Goal: Task Accomplishment & Management: Manage account settings

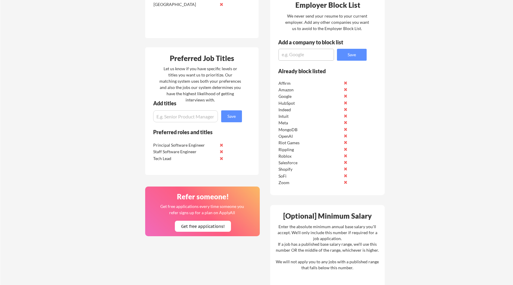
scroll to position [242, 0]
click at [293, 56] on textarea at bounding box center [307, 55] width 56 height 12
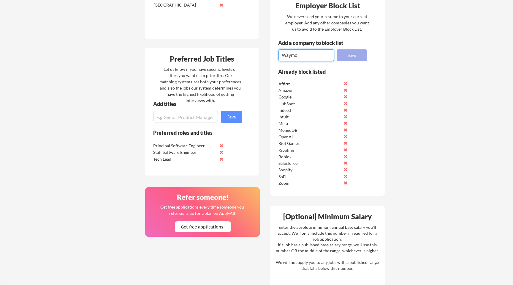
type textarea "Waymo"
click at [344, 55] on button "Save" at bounding box center [352, 55] width 30 height 12
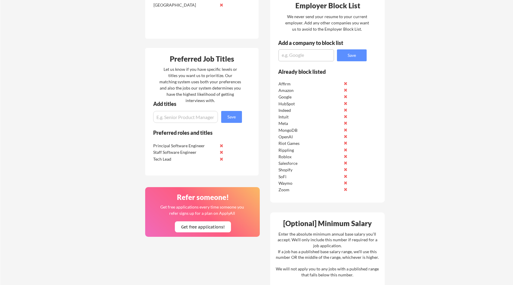
click at [309, 57] on textarea at bounding box center [307, 55] width 56 height 12
type textarea "Airbnb"
click at [348, 52] on button "Save" at bounding box center [352, 55] width 30 height 12
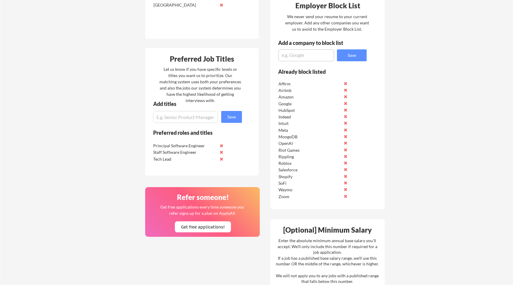
click at [309, 56] on textarea at bounding box center [307, 55] width 56 height 12
click at [322, 56] on textarea at bounding box center [307, 55] width 56 height 12
type textarea "LinkedIn"
click at [355, 55] on button "Save" at bounding box center [352, 55] width 30 height 12
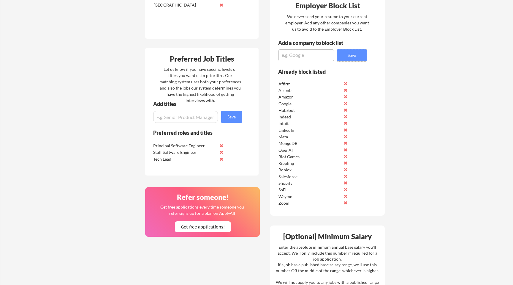
click at [314, 52] on textarea at bounding box center [307, 55] width 56 height 12
paste textarea "Stubhub"
type textarea "Stubhub"
click at [359, 53] on button "Save" at bounding box center [352, 55] width 30 height 12
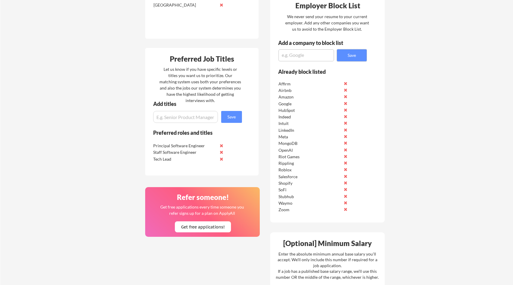
click at [305, 56] on textarea at bounding box center [307, 55] width 56 height 12
click at [286, 57] on textarea "workday" at bounding box center [307, 55] width 56 height 12
type textarea "Workday"
click at [348, 57] on button "Save" at bounding box center [352, 55] width 30 height 12
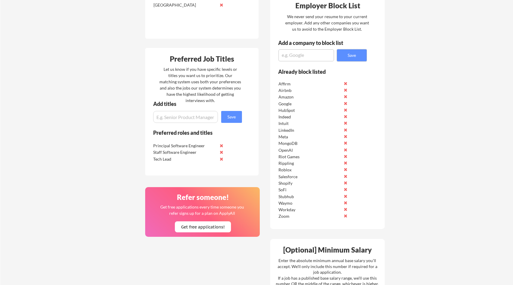
click at [296, 58] on textarea at bounding box center [307, 55] width 56 height 12
type textarea "Wayfair"
click at [358, 56] on button "Save" at bounding box center [352, 55] width 30 height 12
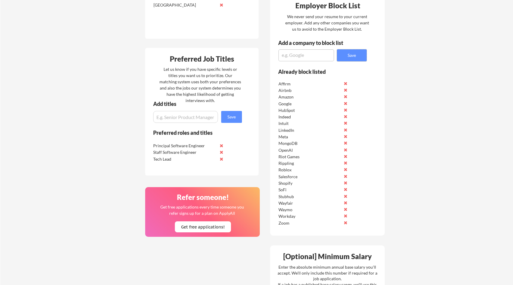
click at [323, 53] on textarea at bounding box center [307, 55] width 56 height 12
type textarea "Visa"
click at [355, 56] on button "Save" at bounding box center [352, 55] width 30 height 12
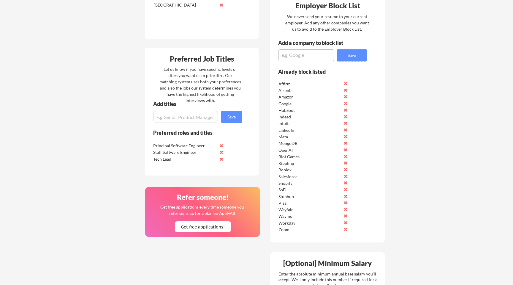
click at [295, 56] on textarea at bounding box center [307, 55] width 56 height 12
type textarea "Roku"
click at [364, 53] on button "Save" at bounding box center [352, 55] width 30 height 12
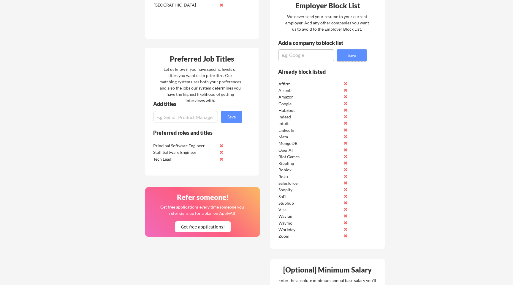
click at [291, 53] on textarea at bounding box center [307, 55] width 56 height 12
type textarea "Robinhood"
click at [345, 52] on button "Save" at bounding box center [352, 55] width 30 height 12
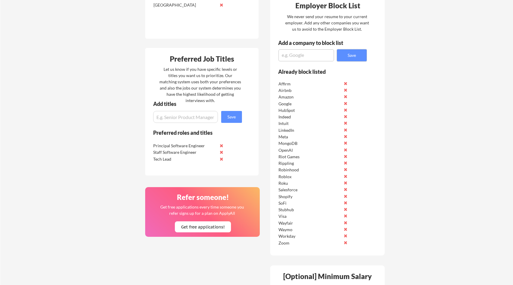
click at [292, 54] on textarea at bounding box center [307, 55] width 56 height 12
type textarea "Oracle"
click at [351, 53] on button "Save" at bounding box center [352, 55] width 30 height 12
click at [295, 45] on div "Add a company to block list" at bounding box center [315, 42] width 74 height 5
click at [296, 56] on textarea at bounding box center [307, 55] width 56 height 12
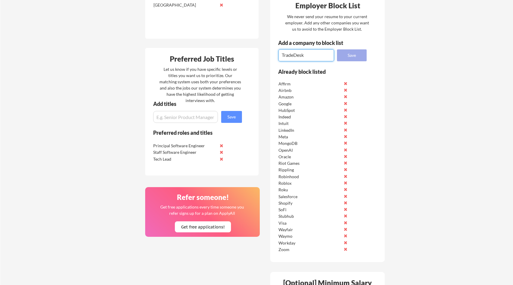
type textarea "TradeDesk"
click at [348, 58] on button "Save" at bounding box center [352, 55] width 30 height 12
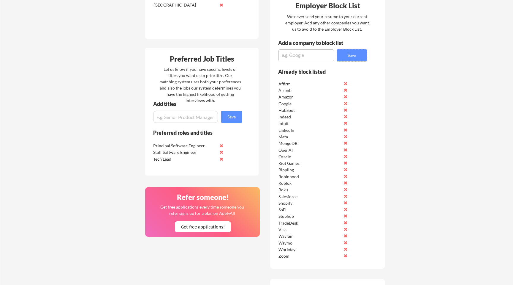
click at [306, 56] on textarea at bounding box center [307, 55] width 56 height 12
type textarea "J"
click at [302, 57] on textarea at bounding box center [307, 55] width 56 height 12
type textarea "IBM"
click at [353, 57] on button "Save" at bounding box center [352, 55] width 30 height 12
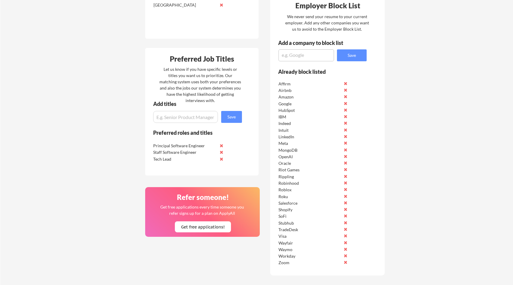
click at [304, 60] on textarea at bounding box center [307, 55] width 56 height 12
type textarea "HashiCorp"
click at [355, 56] on button "Save" at bounding box center [352, 55] width 30 height 12
click at [313, 59] on textarea at bounding box center [307, 55] width 56 height 12
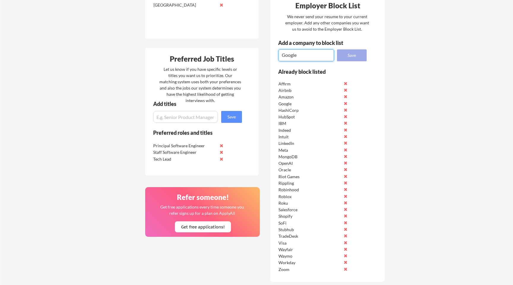
type textarea "Google"
click at [350, 57] on button "Save" at bounding box center [352, 55] width 30 height 12
click at [306, 51] on textarea at bounding box center [307, 55] width 56 height 12
type textarea "Disney"
click at [355, 56] on button "Save" at bounding box center [352, 55] width 30 height 12
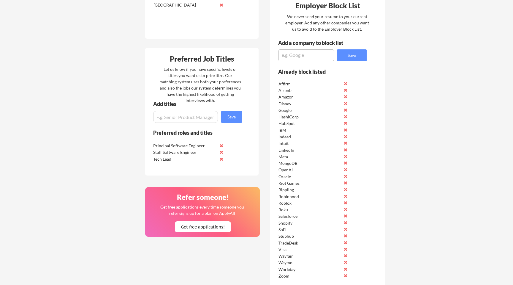
click at [312, 61] on div "Employer Block List We never send your resume to your current employer. Add any…" at bounding box center [327, 142] width 115 height 294
click at [313, 57] on textarea at bounding box center [307, 55] width 56 height 12
type textarea "WarnerBros"
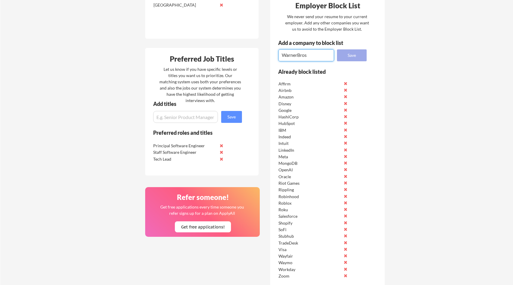
click at [346, 59] on button "Save" at bounding box center [352, 55] width 30 height 12
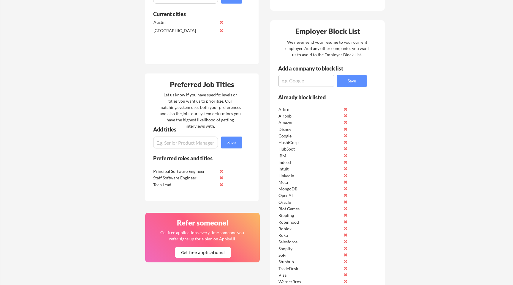
scroll to position [206, 0]
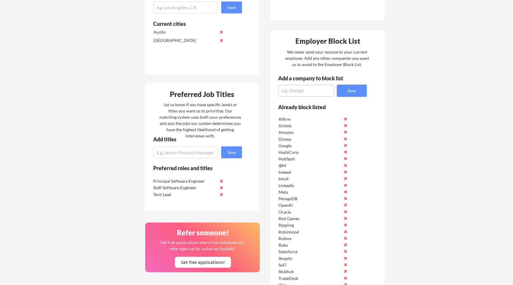
click at [165, 153] on input "input" at bounding box center [185, 152] width 65 height 12
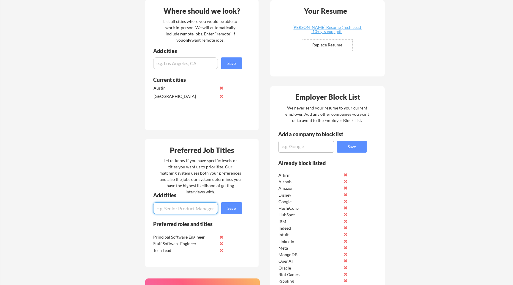
scroll to position [0, 0]
